Goal: Communication & Community: Ask a question

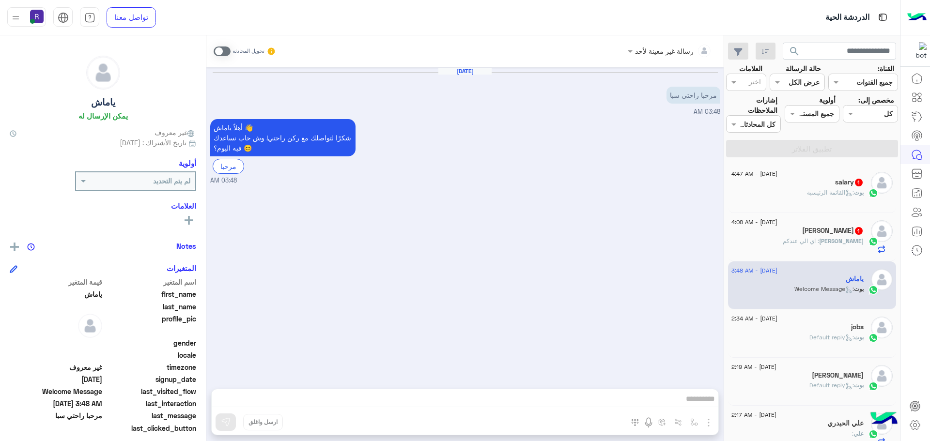
click at [838, 251] on div "[PERSON_NAME] : اي الي عندكم" at bounding box center [797, 245] width 132 height 17
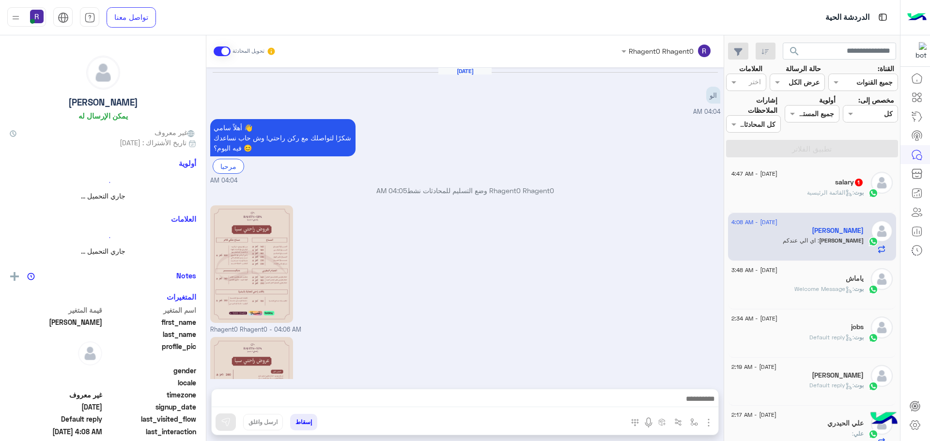
click at [821, 191] on span ": القائمة الرئيسية" at bounding box center [830, 192] width 47 height 7
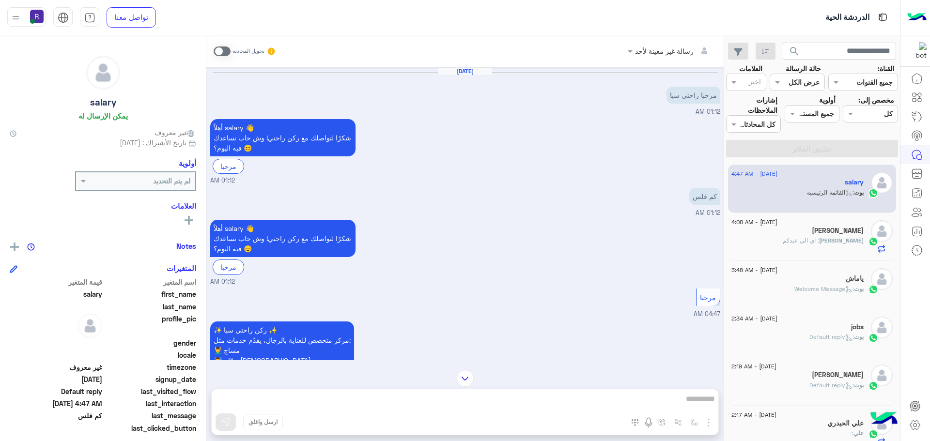
click at [827, 334] on span ": Default reply" at bounding box center [831, 336] width 45 height 7
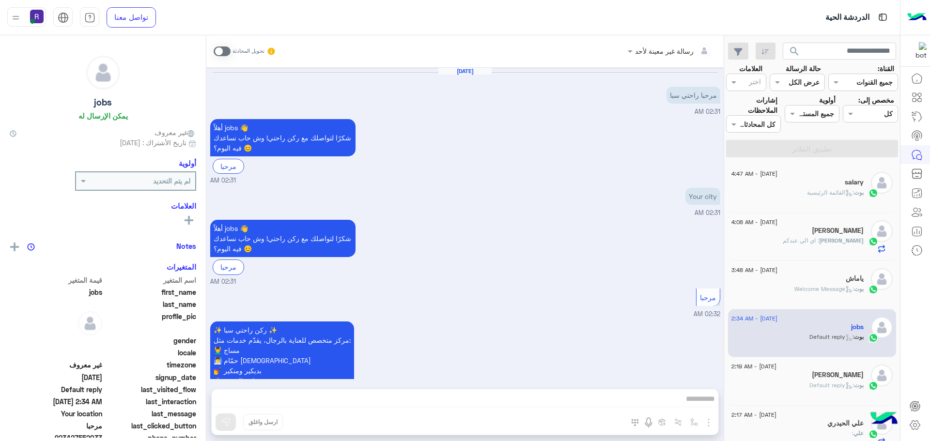
scroll to position [388, 0]
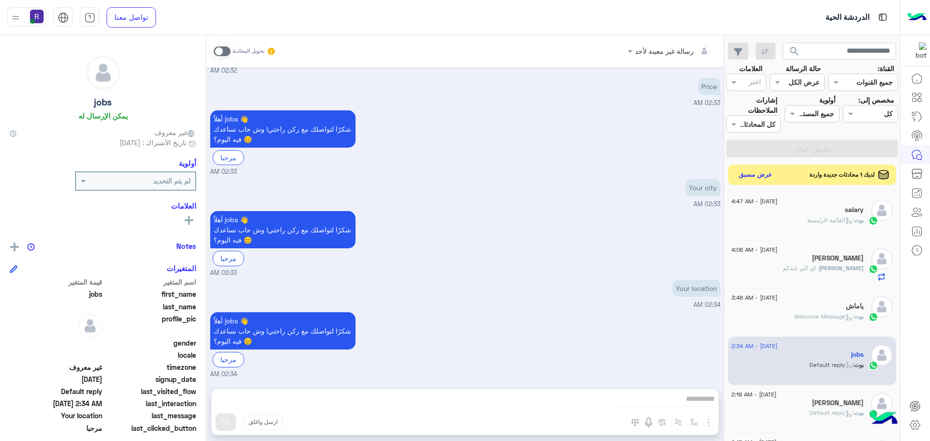
click at [765, 175] on button "عرض مسبق" at bounding box center [755, 175] width 41 height 13
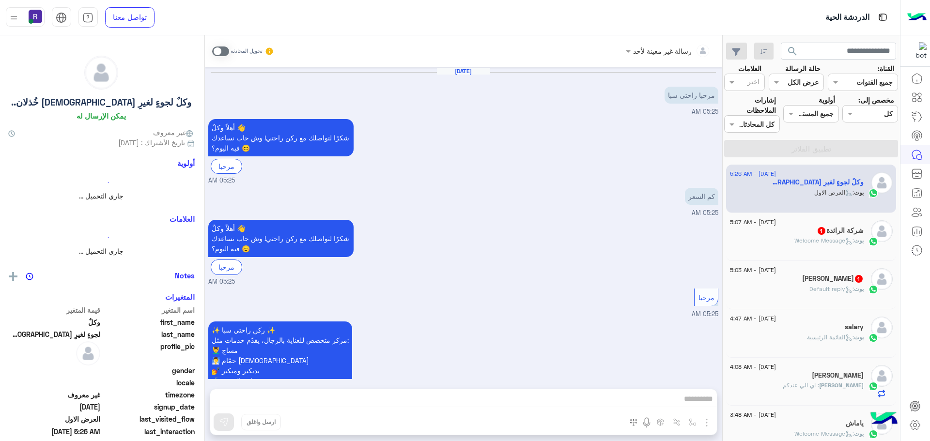
scroll to position [828, 0]
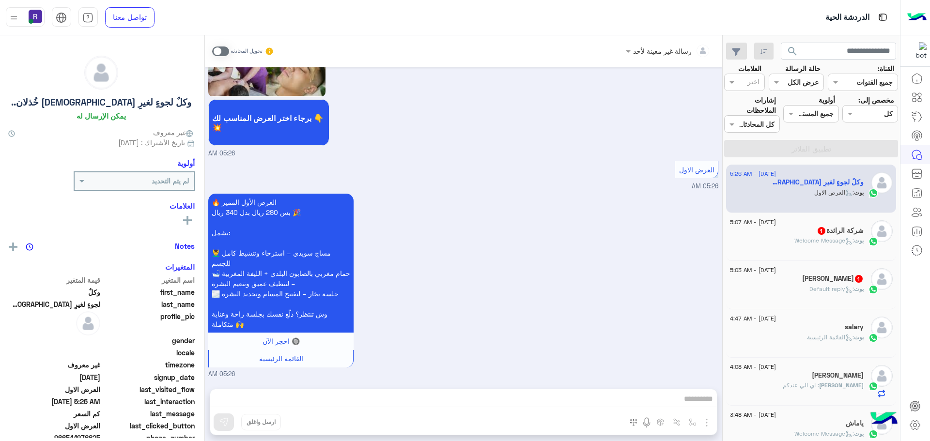
click at [809, 287] on span ": Default reply" at bounding box center [831, 288] width 45 height 7
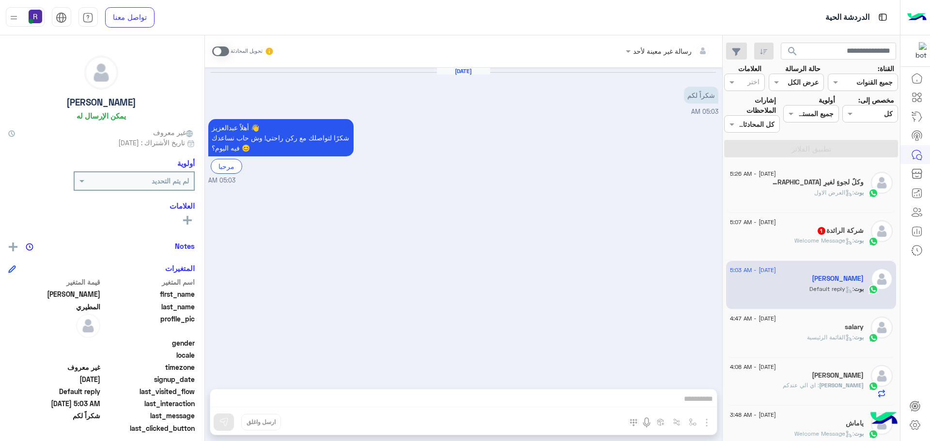
click at [811, 228] on div "شركة الرائدة 1" at bounding box center [797, 232] width 134 height 10
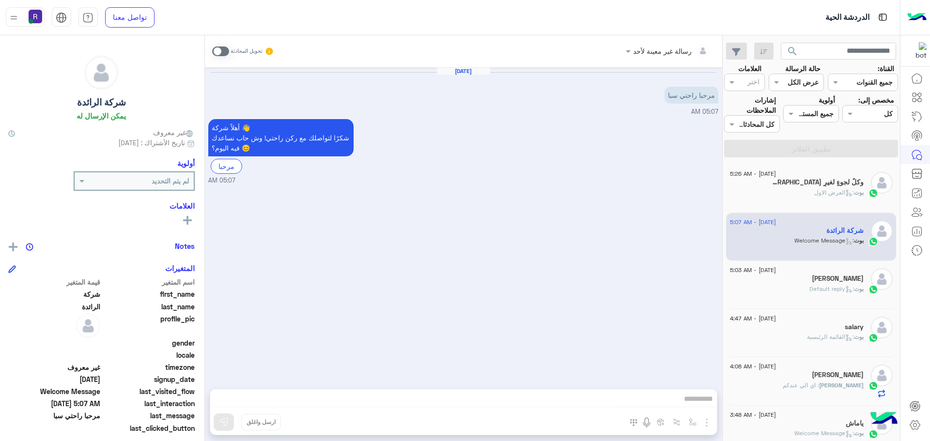
click at [811, 197] on div "بوت : العرض الاول" at bounding box center [797, 196] width 134 height 17
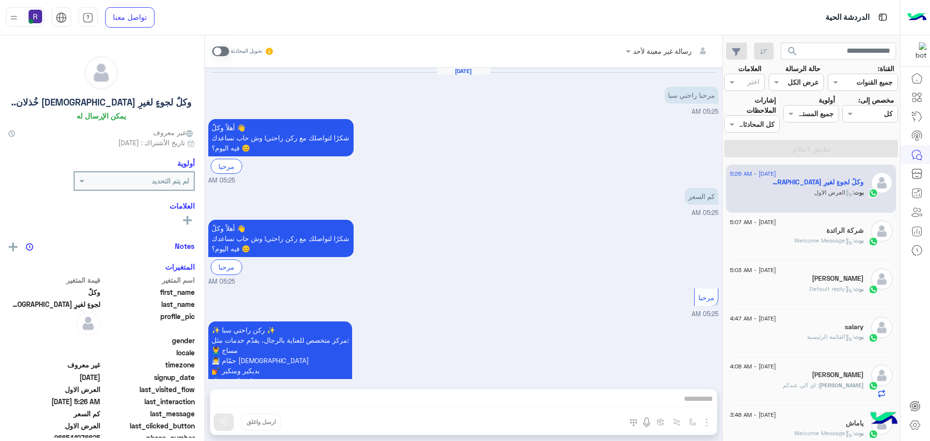
scroll to position [828, 0]
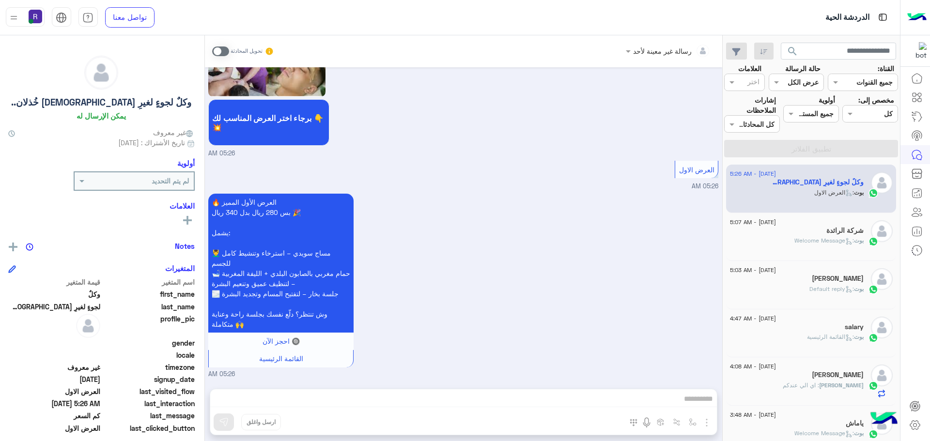
click at [223, 47] on span at bounding box center [220, 51] width 17 height 10
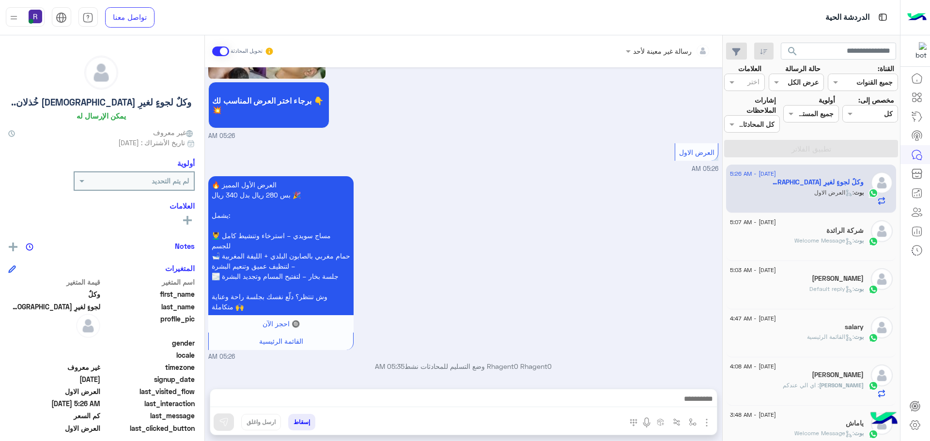
click at [712, 426] on img "button" at bounding box center [707, 423] width 12 height 12
click at [704, 405] on img at bounding box center [705, 401] width 8 height 11
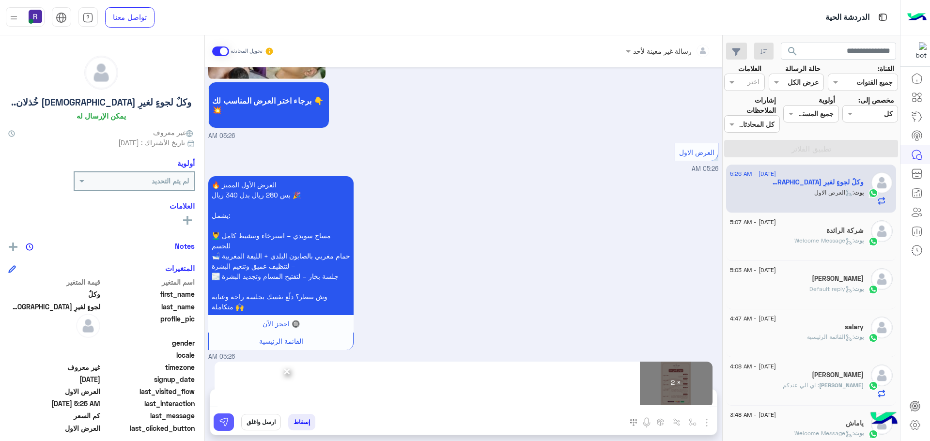
click at [226, 422] on img at bounding box center [224, 422] width 10 height 10
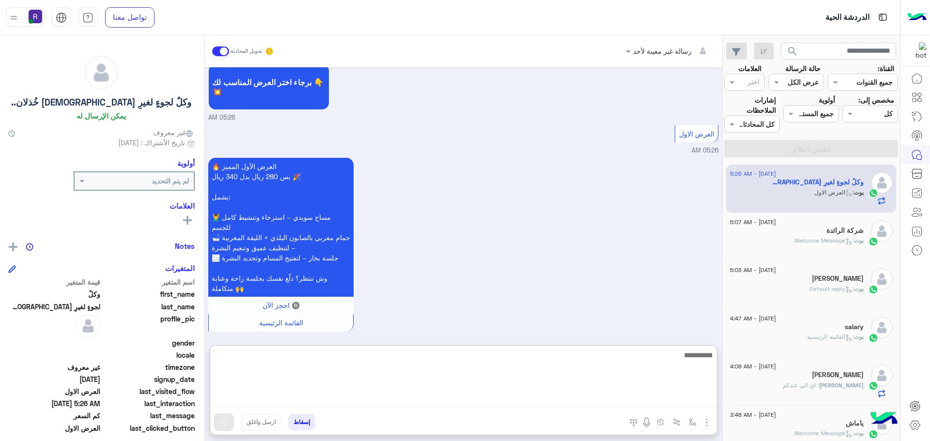
paste textarea "**********"
type textarea "**********"
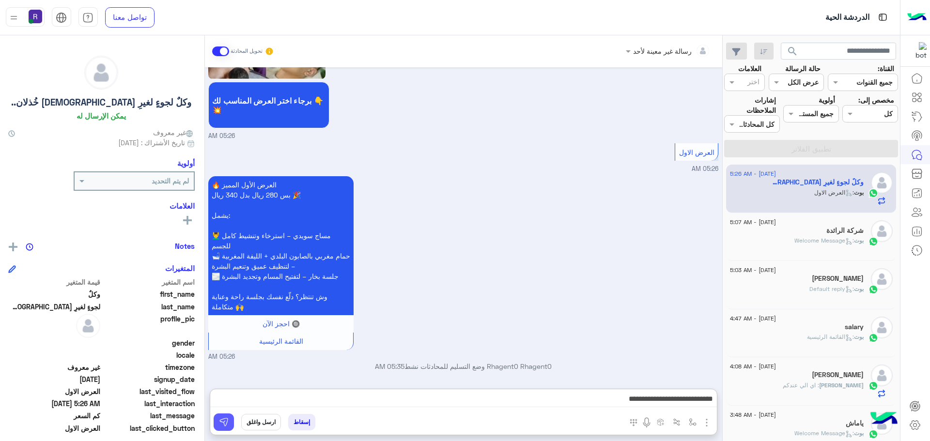
click at [229, 424] on img at bounding box center [224, 422] width 10 height 10
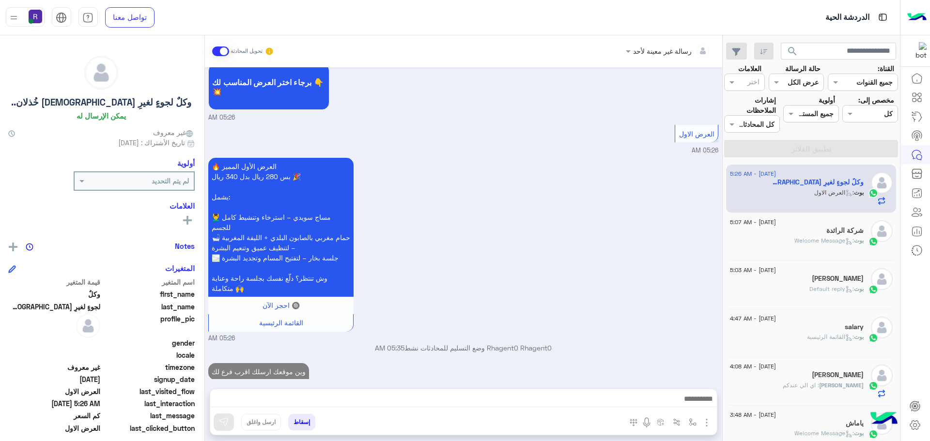
scroll to position [876, 0]
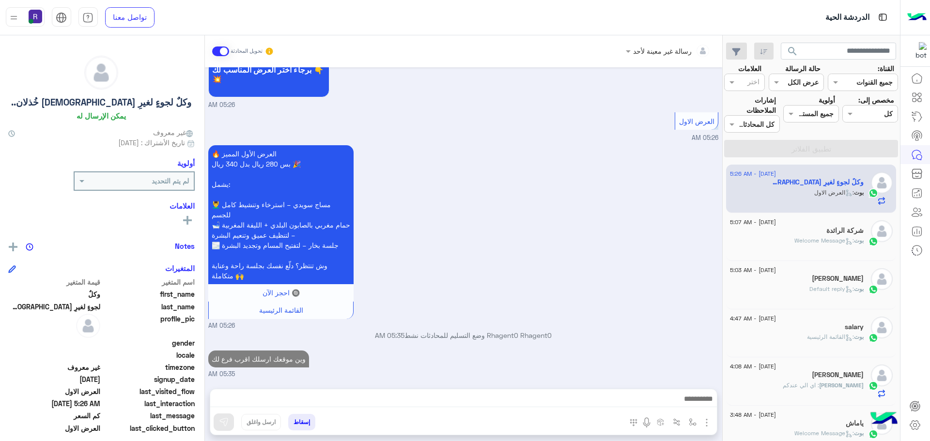
click at [812, 245] on p "بوت : Welcome Message" at bounding box center [828, 240] width 69 height 9
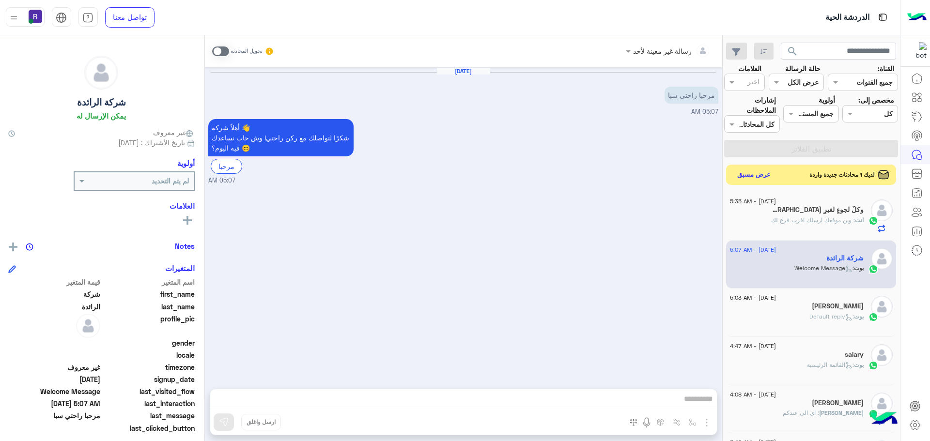
click at [762, 176] on button "عرض مسبق" at bounding box center [753, 175] width 41 height 13
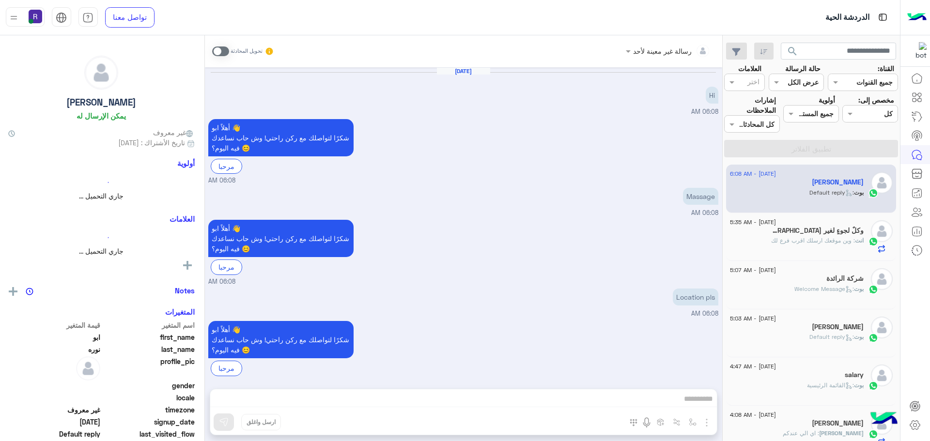
scroll to position [9, 0]
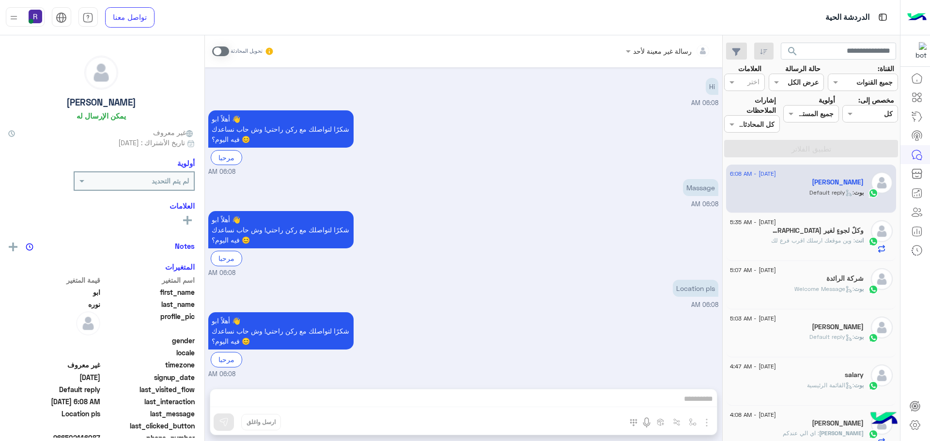
click at [825, 232] on h5 "وكلٌ لجوءٍ لغيرِ [DEMOGRAPHIC_DATA] خُذلان.." at bounding box center [816, 231] width 93 height 8
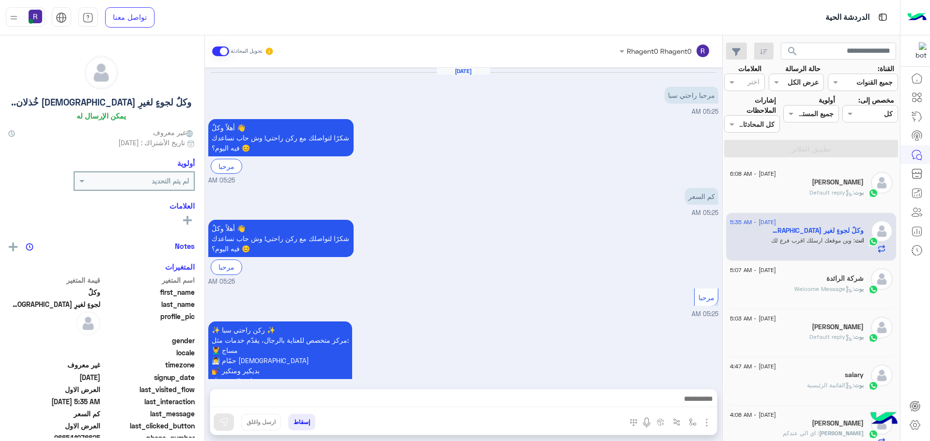
scroll to position [1157, 0]
